Goal: Task Accomplishment & Management: Use online tool/utility

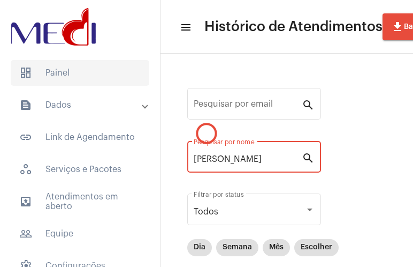
click at [82, 82] on span "dashboard Painel" at bounding box center [80, 73] width 139 height 26
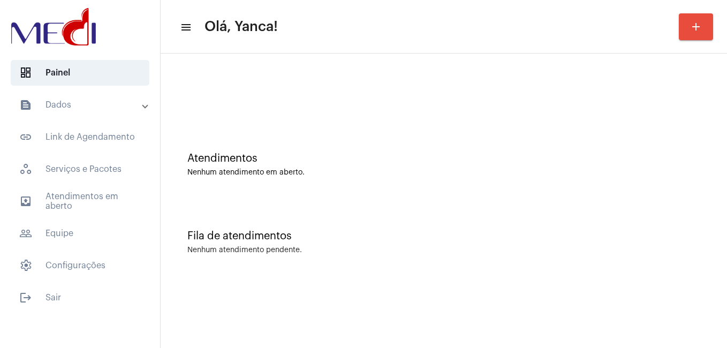
click at [105, 101] on mat-panel-title "text_snippet_outlined Dados" at bounding box center [81, 104] width 124 height 13
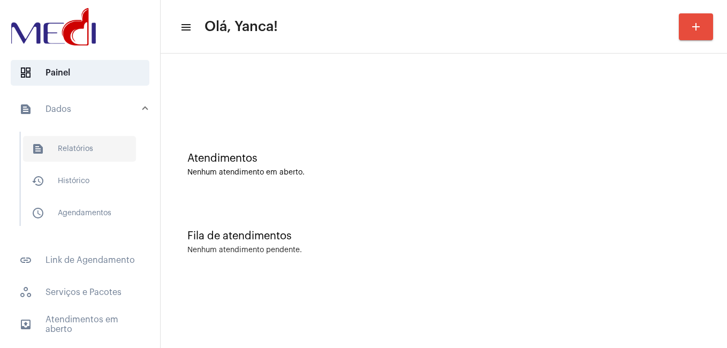
click at [97, 153] on span "text_snippet_outlined Relatórios" at bounding box center [79, 149] width 113 height 26
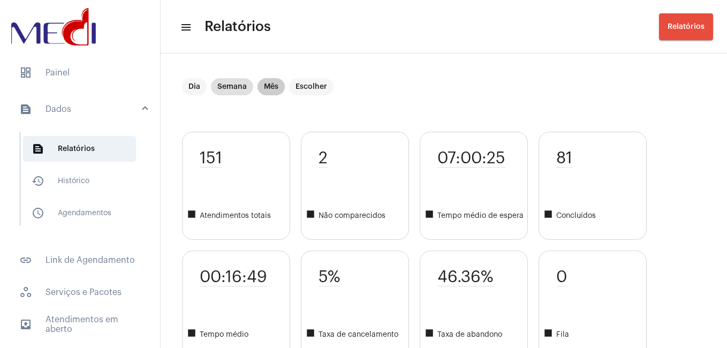
click at [271, 90] on mat-chip "Mês" at bounding box center [270, 86] width 27 height 17
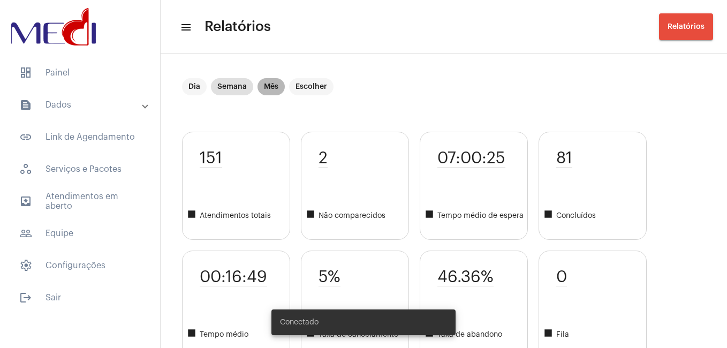
click at [266, 88] on mat-chip "Mês" at bounding box center [270, 86] width 27 height 17
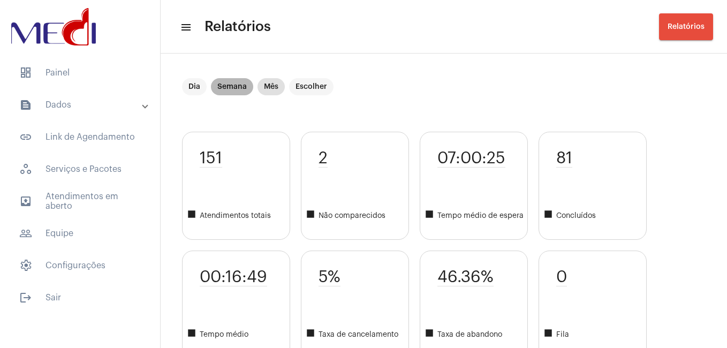
click at [231, 90] on mat-chip "Semana" at bounding box center [232, 86] width 42 height 17
click at [269, 85] on mat-chip "Mês" at bounding box center [270, 86] width 27 height 17
click at [143, 111] on mat-expansion-panel-header "text_snippet_outlined Dados" at bounding box center [83, 105] width 154 height 26
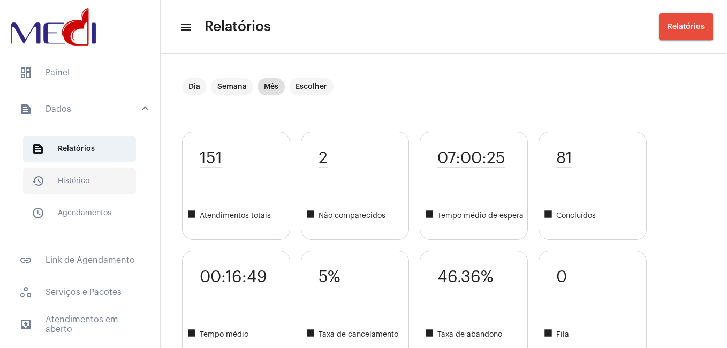
click at [84, 189] on span "history_outlined Histórico" at bounding box center [79, 181] width 113 height 26
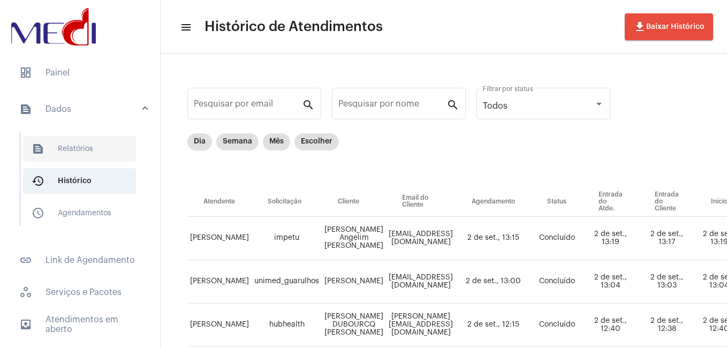
click at [94, 141] on span "text_snippet_outlined Relatórios" at bounding box center [79, 149] width 113 height 26
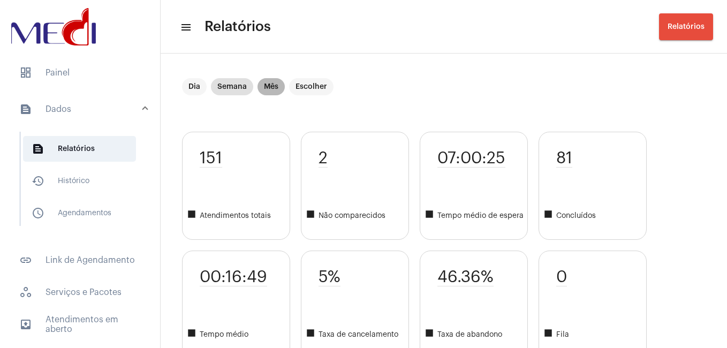
click at [268, 87] on mat-chip "Mês" at bounding box center [270, 86] width 27 height 17
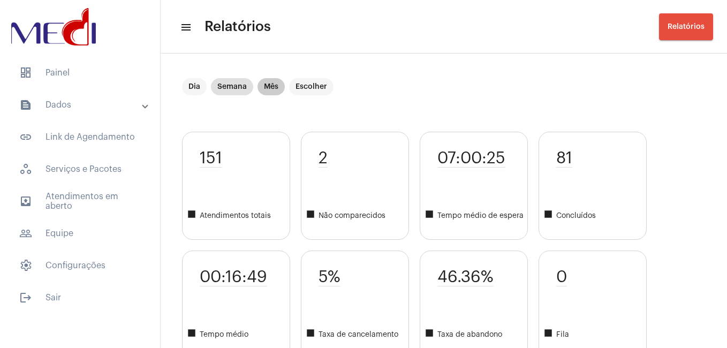
click at [276, 86] on mat-chip "Mês" at bounding box center [270, 86] width 27 height 17
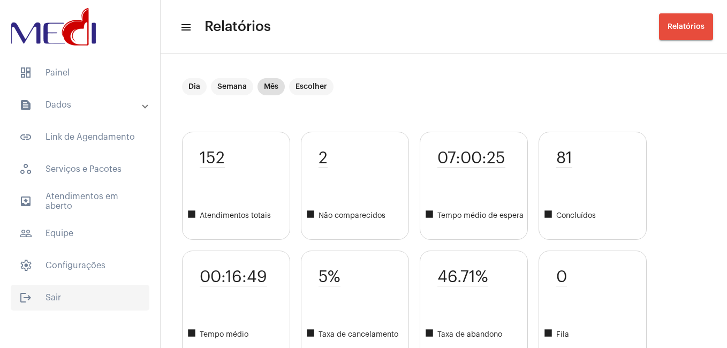
click at [37, 295] on span "logout Sair" at bounding box center [80, 298] width 139 height 26
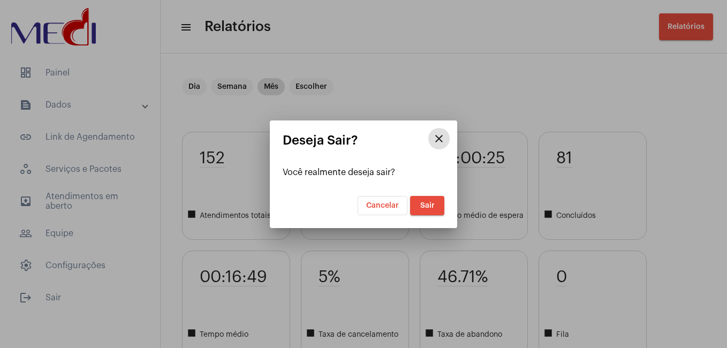
click at [421, 203] on span "Sair" at bounding box center [427, 205] width 14 height 7
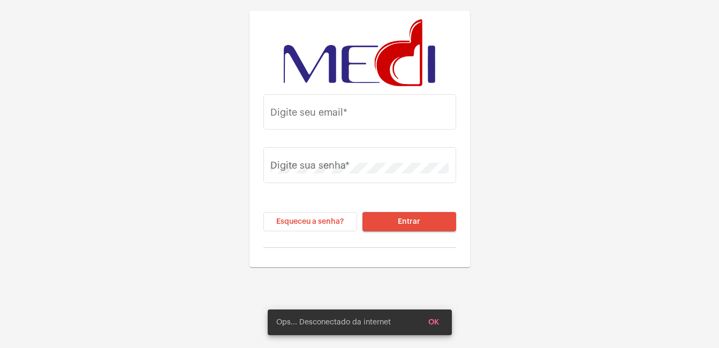
type input "yanca.medi@gmail.com"
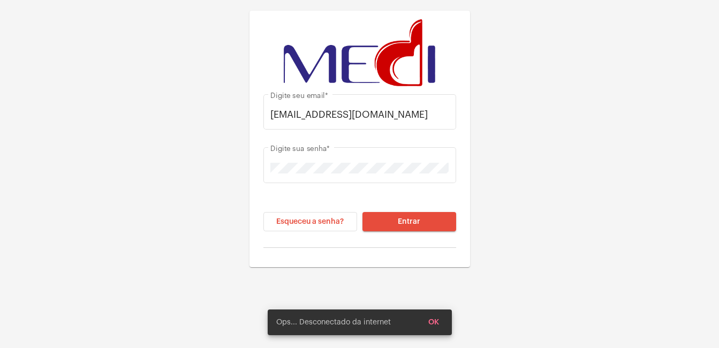
click at [412, 220] on span "Entrar" at bounding box center [409, 221] width 22 height 7
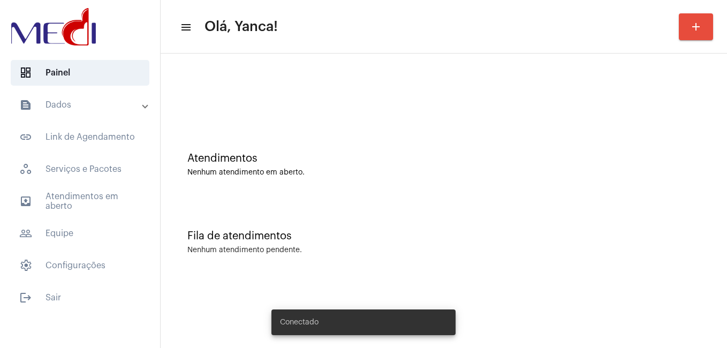
click at [116, 108] on mat-panel-title "text_snippet_outlined Dados" at bounding box center [81, 104] width 124 height 13
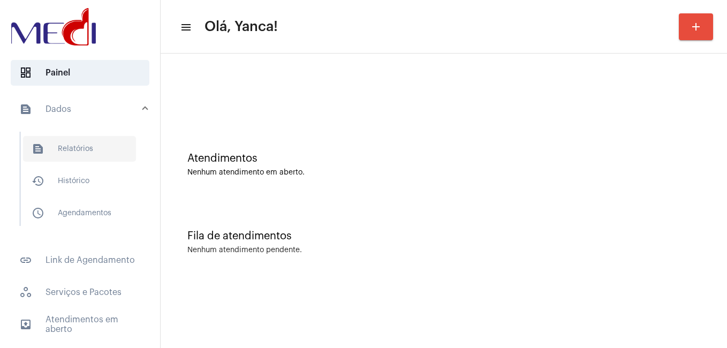
click at [94, 149] on span "text_snippet_outlined Relatórios" at bounding box center [79, 149] width 113 height 26
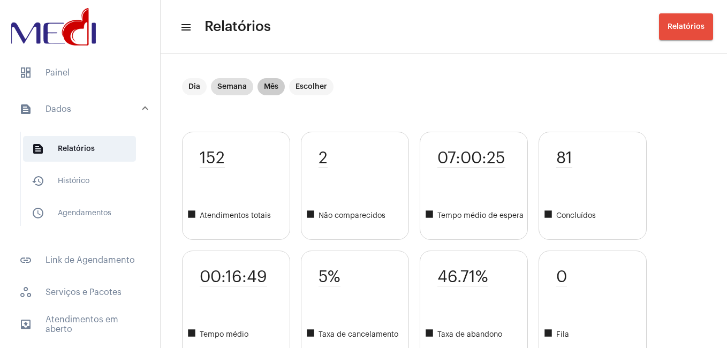
click at [265, 87] on mat-chip "Mês" at bounding box center [270, 86] width 27 height 17
click at [242, 84] on mat-chip "Semana" at bounding box center [232, 86] width 42 height 17
click at [327, 82] on mat-chip "Escolher" at bounding box center [311, 86] width 44 height 17
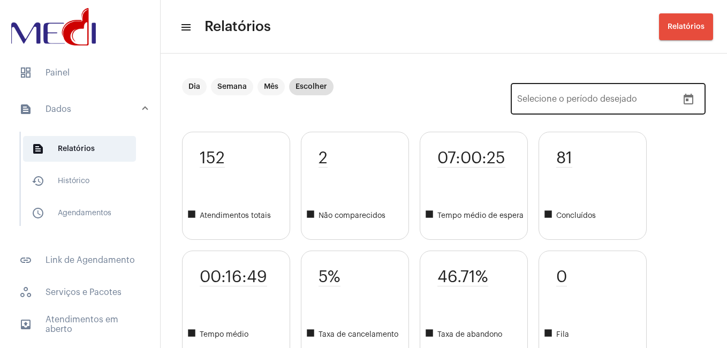
click at [661, 94] on div "Data de início – Selecione o período desejado" at bounding box center [597, 98] width 161 height 34
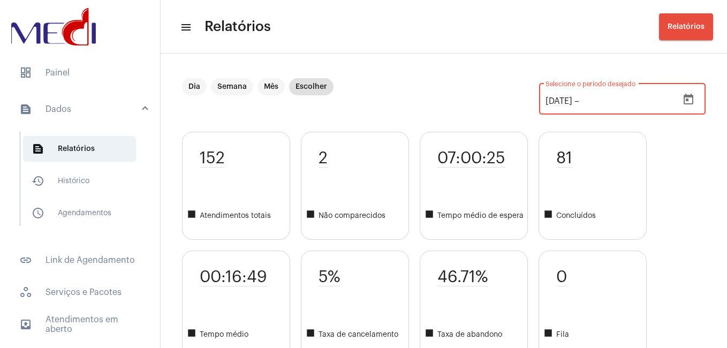
type input "01/08/2025"
type input "3"
type input "29/08/2025"
click at [682, 101] on icon "Open calendar" at bounding box center [688, 99] width 13 height 13
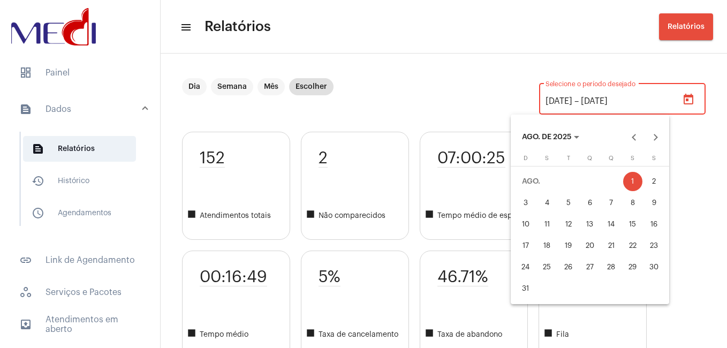
click at [682, 101] on div at bounding box center [363, 174] width 727 height 348
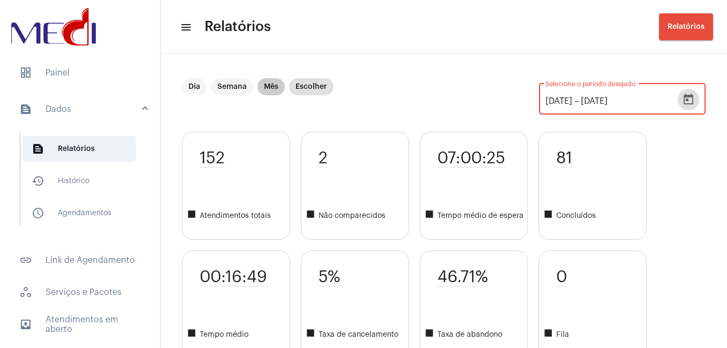
click at [279, 85] on mat-chip "Mês" at bounding box center [270, 86] width 27 height 17
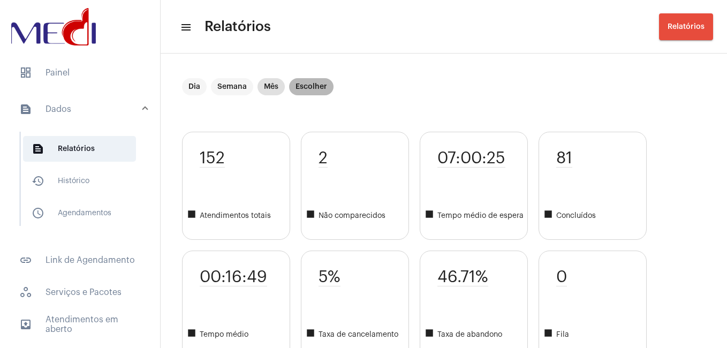
click at [312, 85] on mat-chip "Escolher" at bounding box center [311, 86] width 44 height 17
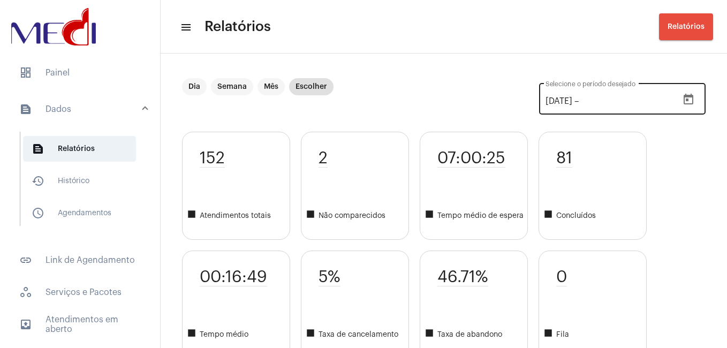
click at [581, 100] on input "text" at bounding box center [613, 101] width 64 height 10
click at [684, 99] on icon "Open calendar" at bounding box center [689, 99] width 10 height 11
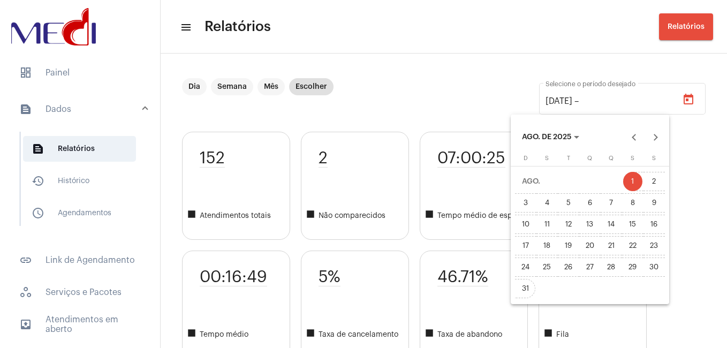
click at [531, 289] on div "31" at bounding box center [525, 288] width 19 height 19
